Goal: Find specific page/section: Find specific page/section

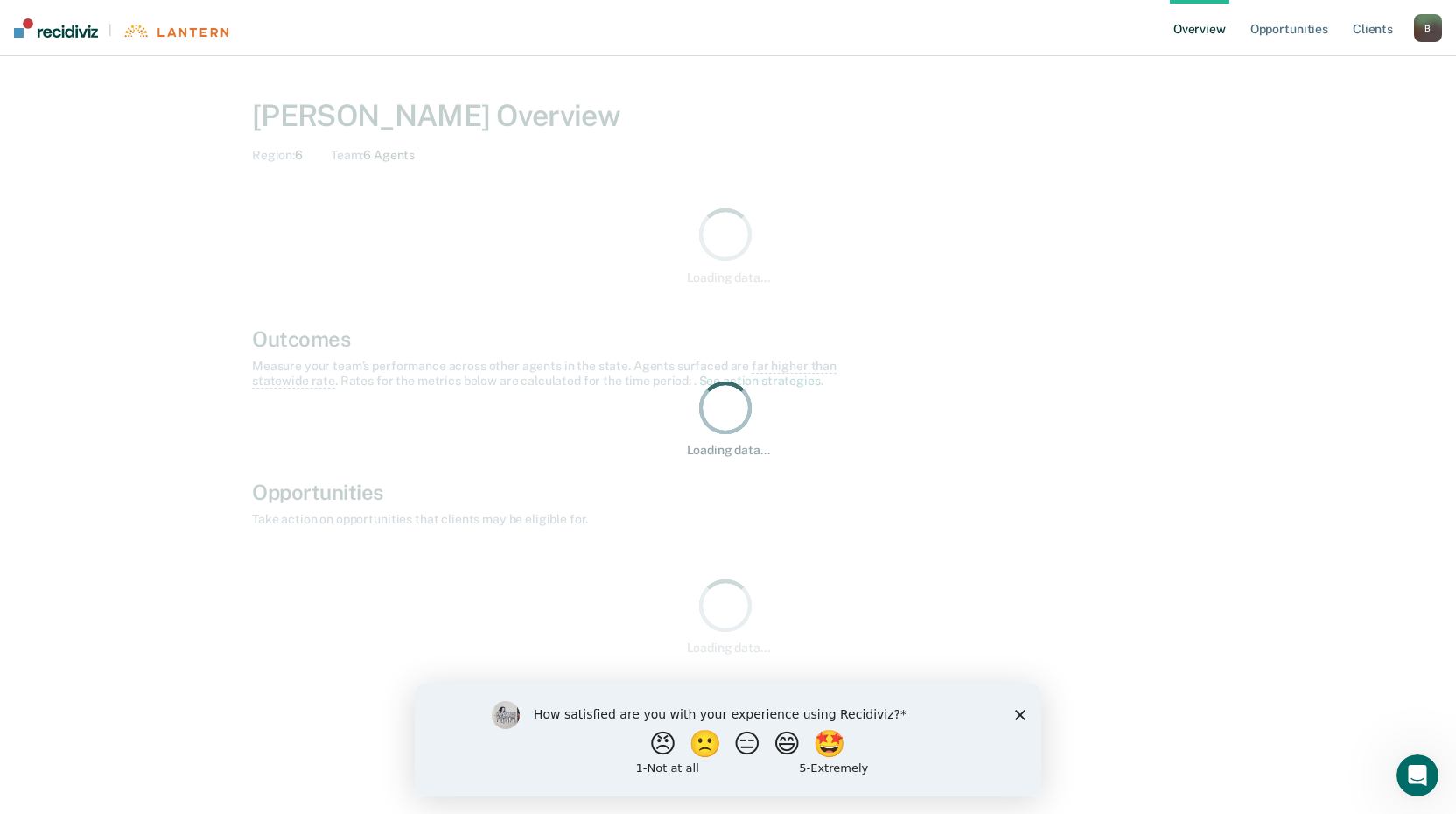
drag, startPoint x: 1020, startPoint y: 713, endPoint x: 1436, endPoint y: 1396, distance: 799.7
click at [1020, 713] on polygon "Close survey" at bounding box center [1020, 713] width 10 height 10
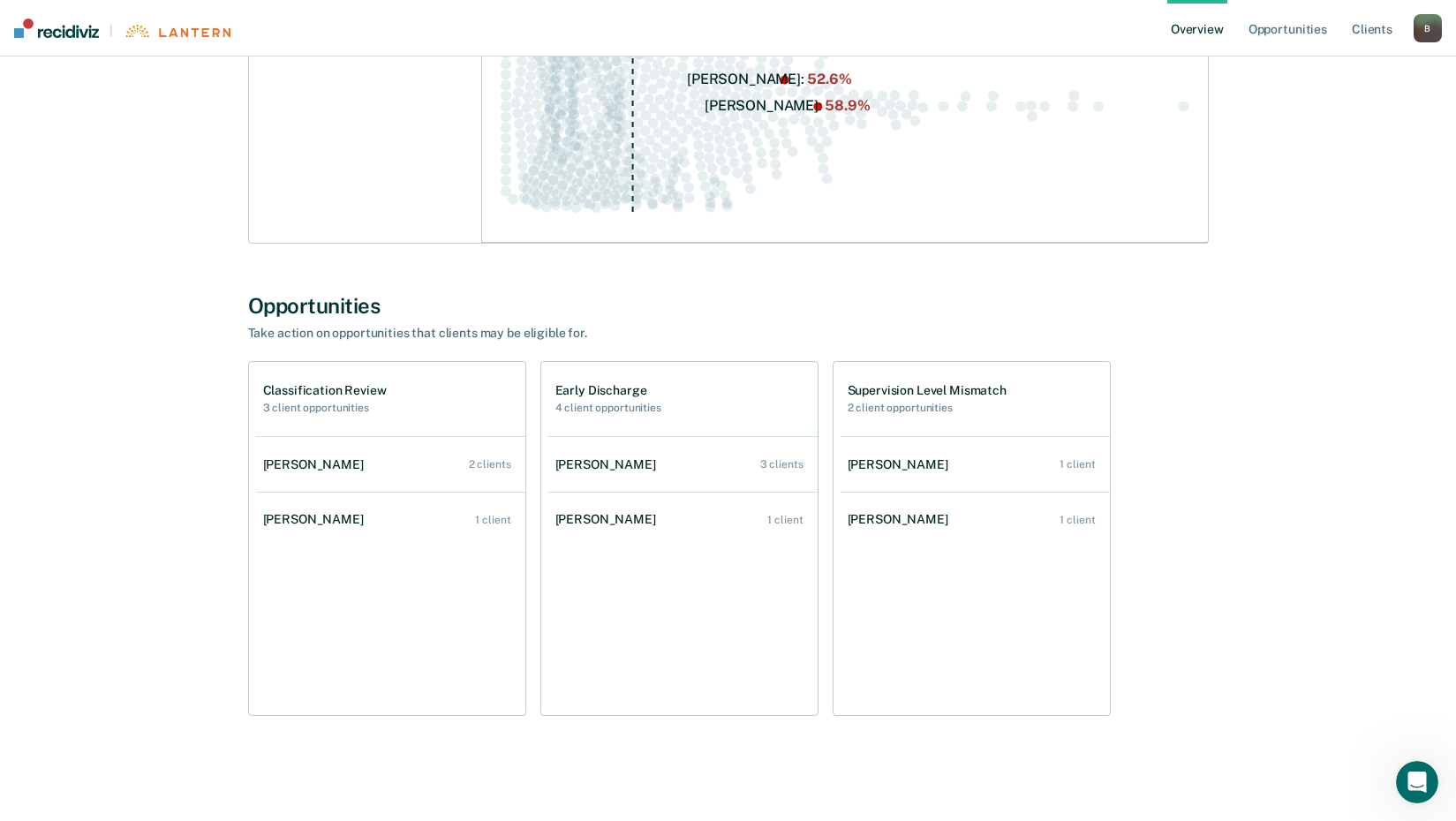
scroll to position [681, 0]
click at [768, 461] on div "3 clients" at bounding box center [782, 463] width 43 height 12
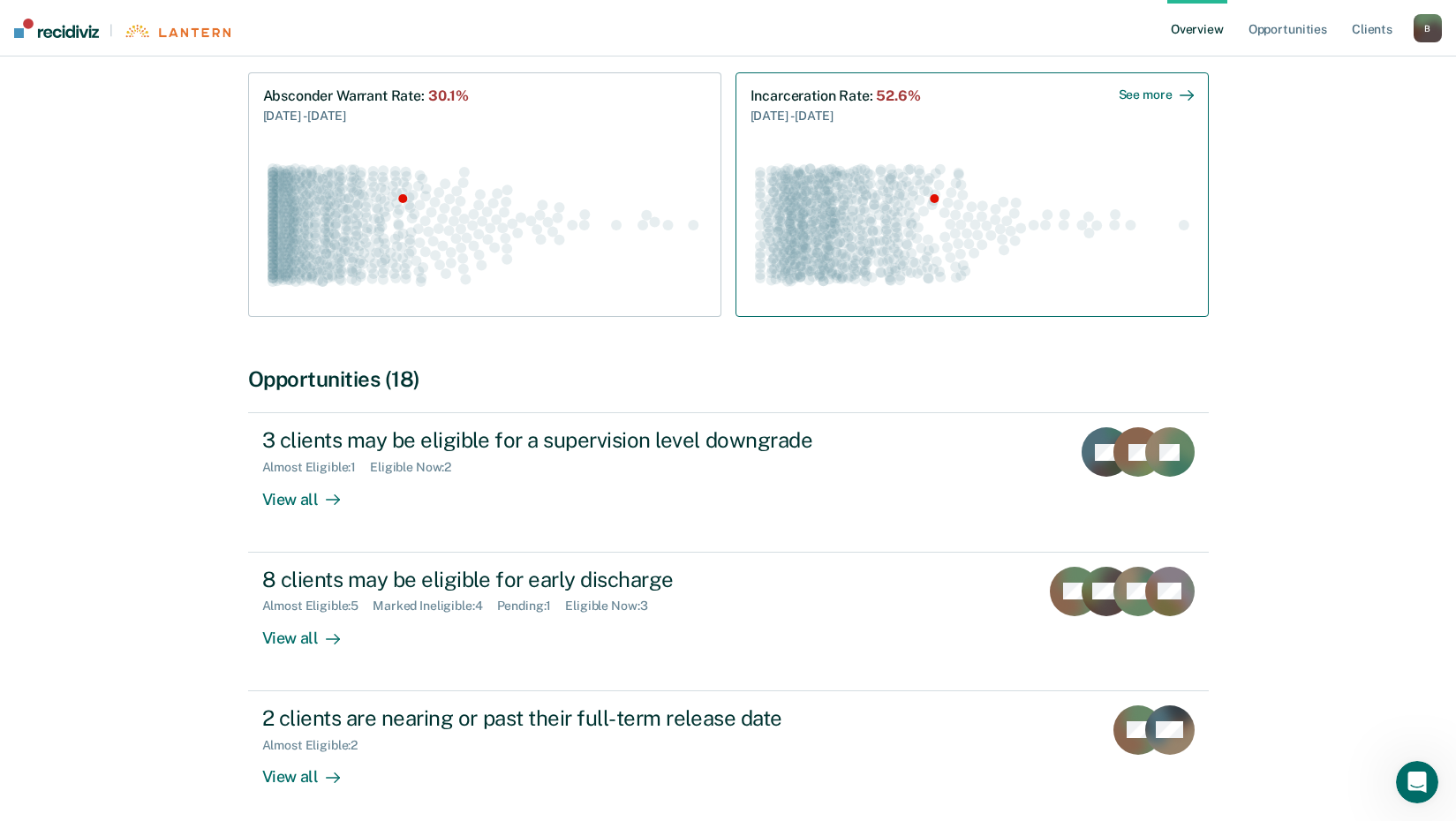
scroll to position [265, 0]
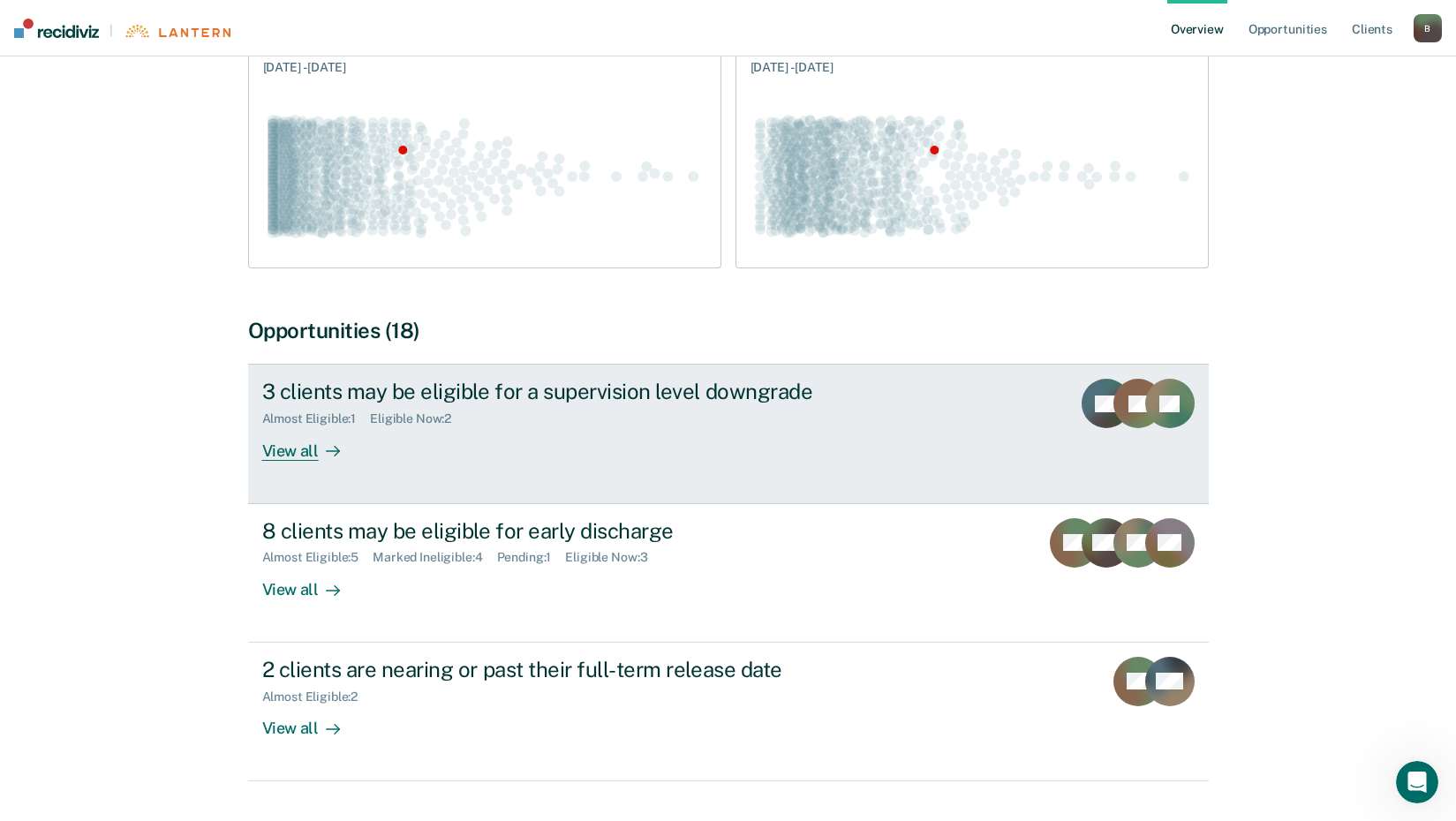
click at [315, 448] on div "View all" at bounding box center [311, 443] width 99 height 35
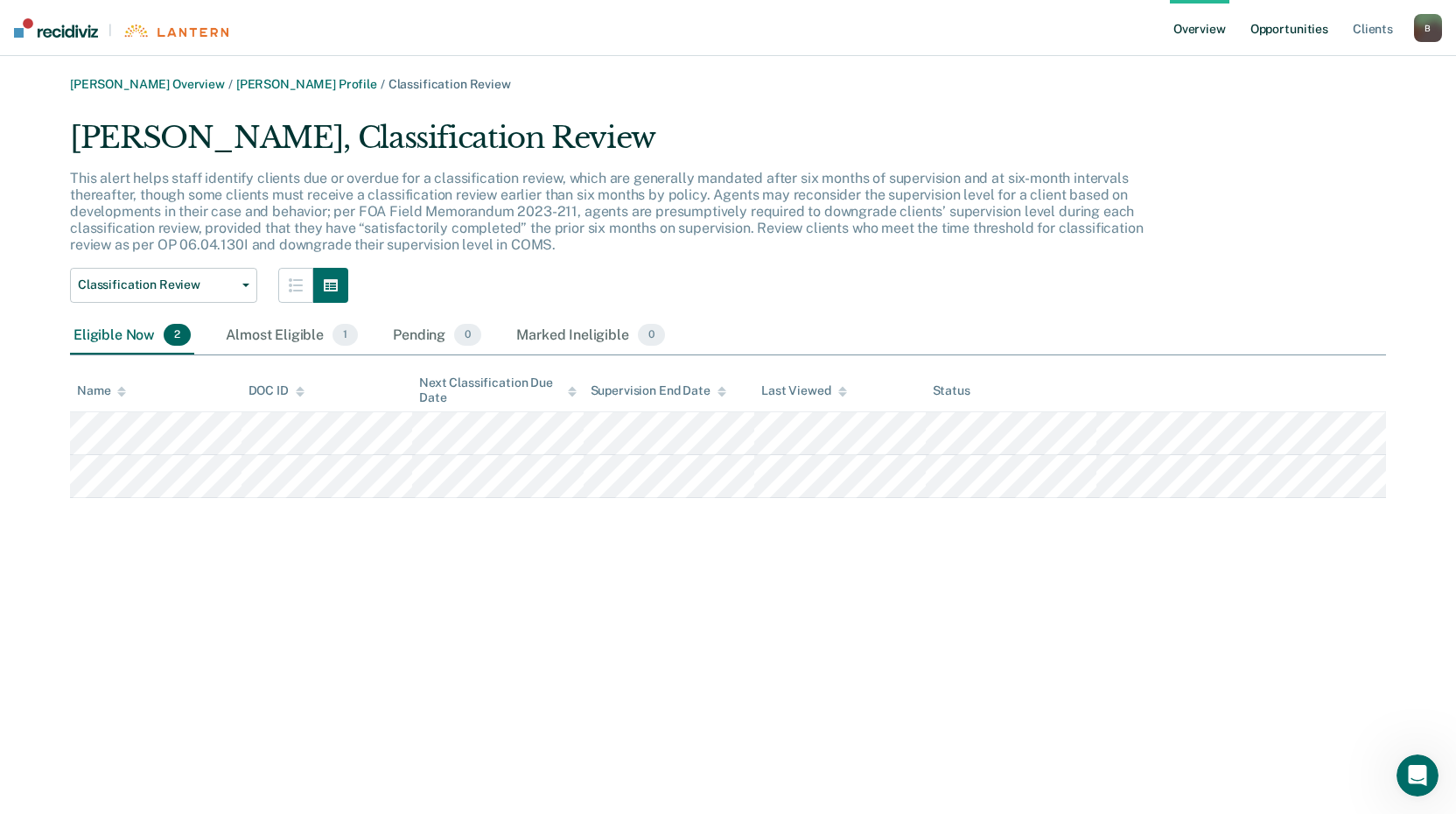
click at [1265, 24] on link "Opportunities" at bounding box center [1289, 28] width 85 height 56
